Goal: Book appointment/travel/reservation

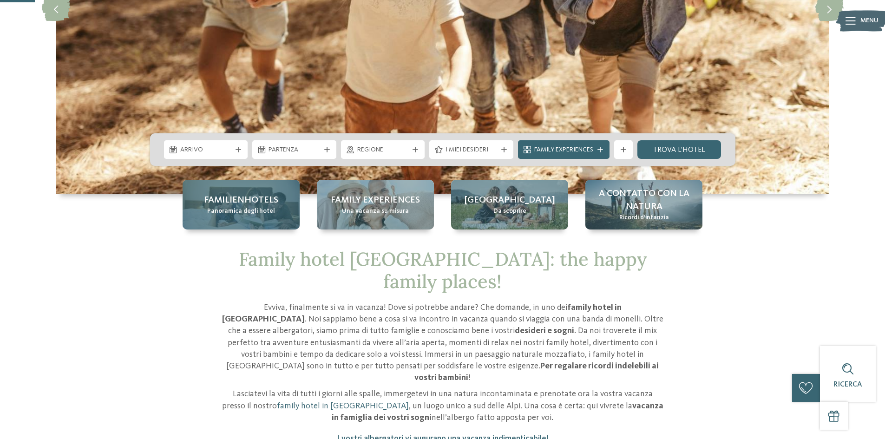
scroll to position [232, 0]
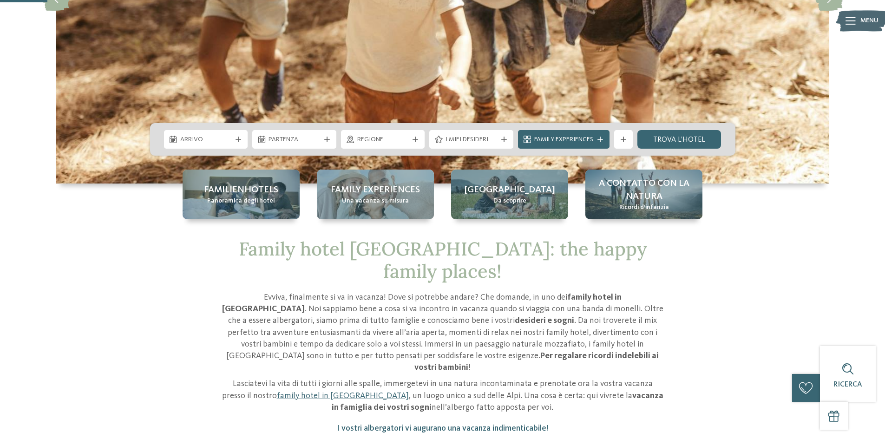
click at [209, 144] on span "Arrivo" at bounding box center [206, 139] width 52 height 9
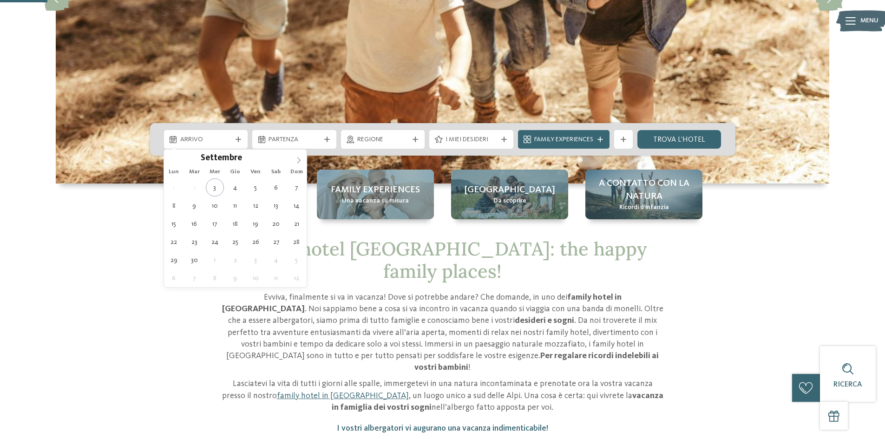
click at [302, 159] on span at bounding box center [299, 158] width 16 height 16
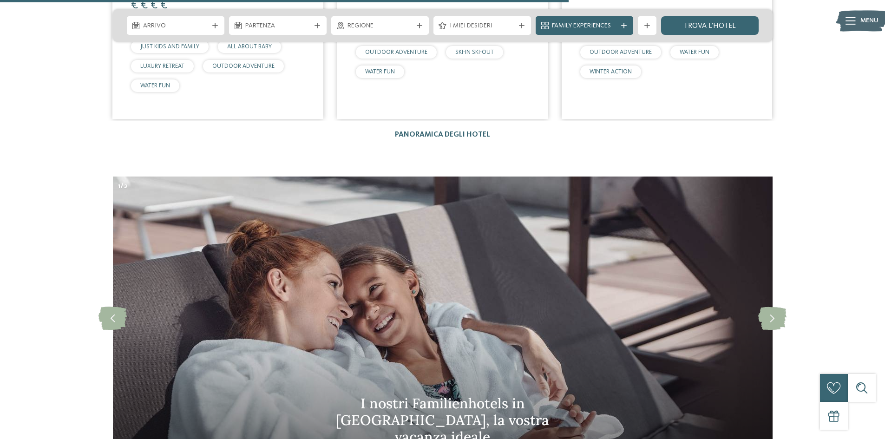
scroll to position [3020, 0]
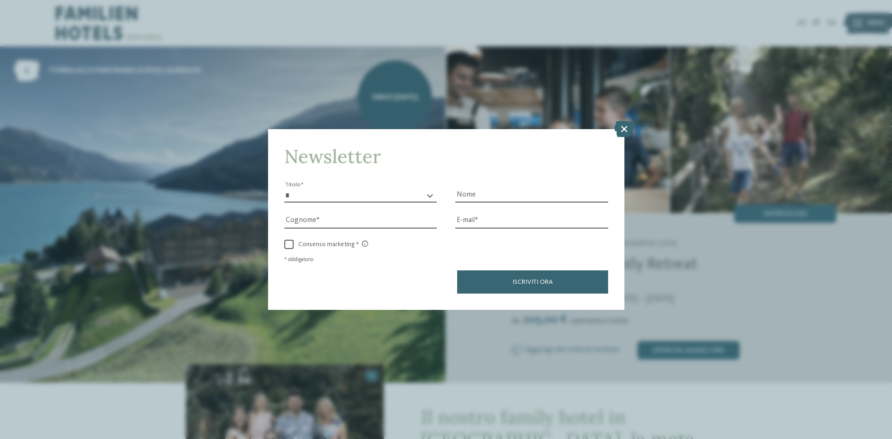
click at [621, 130] on icon at bounding box center [624, 129] width 20 height 16
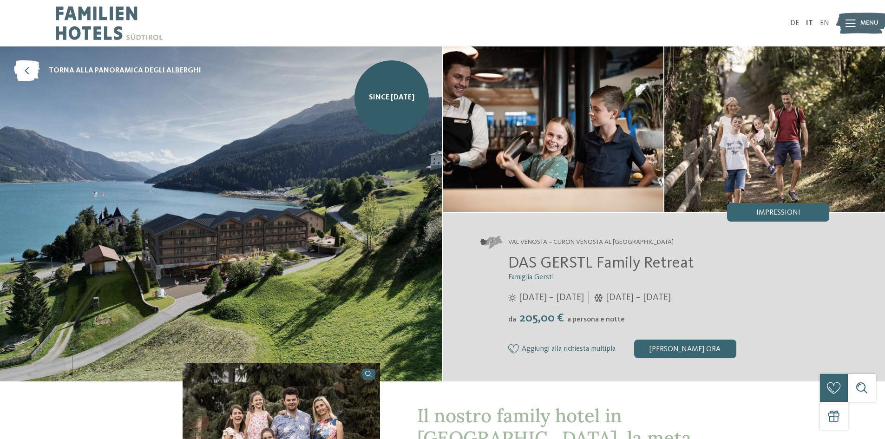
click at [575, 262] on span "DAS GERSTL Family Retreat" at bounding box center [601, 263] width 186 height 16
copy div "DAS GERSTL Family Retreat"
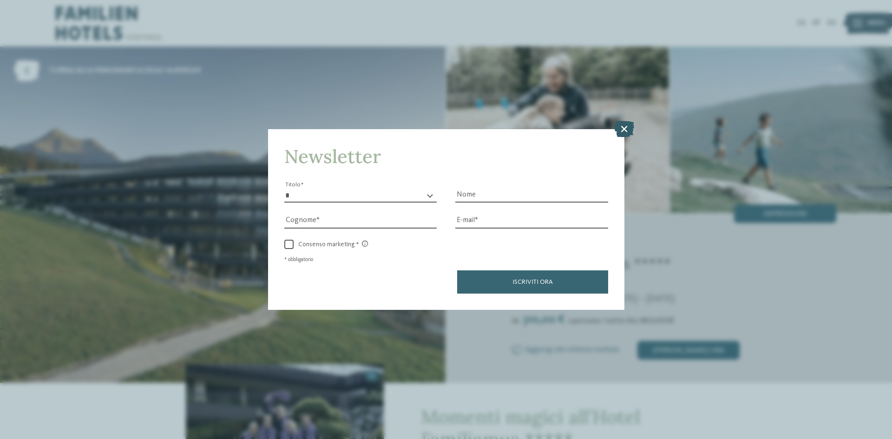
click at [624, 127] on icon at bounding box center [624, 129] width 20 height 16
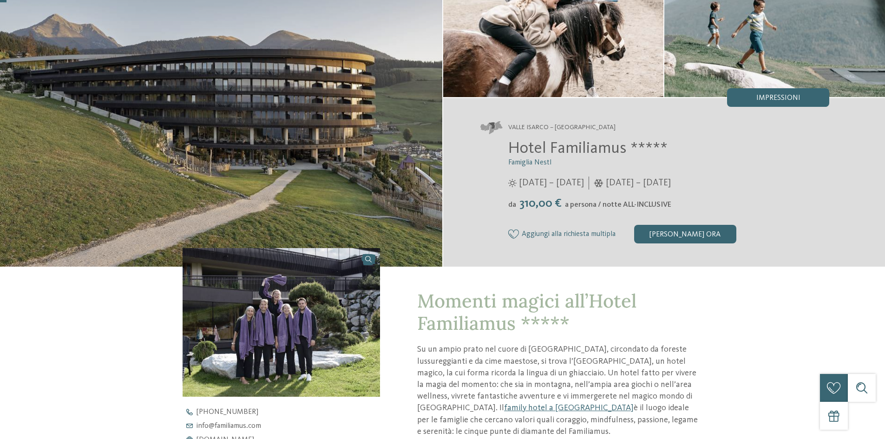
scroll to position [186, 0]
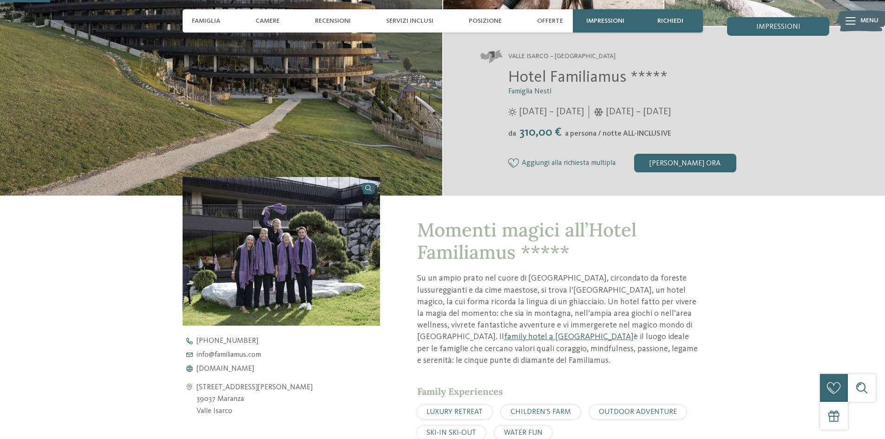
click at [580, 72] on span "Hotel Familiamus *****" at bounding box center [587, 77] width 159 height 16
copy div "Hotel Familiamus *****"
